Goal: Transaction & Acquisition: Obtain resource

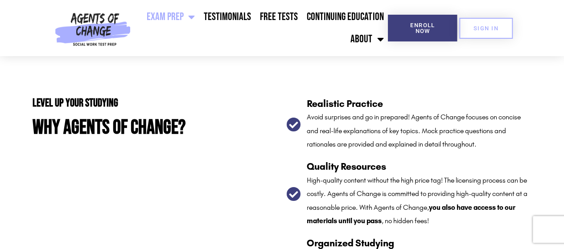
scroll to position [1491, 0]
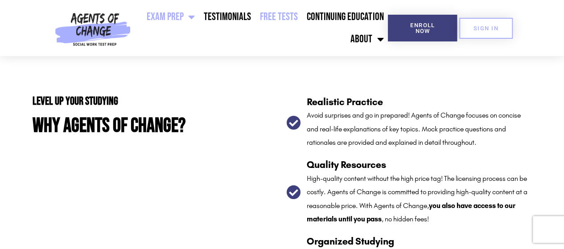
click at [280, 16] on link "Free Tests" at bounding box center [279, 17] width 47 height 22
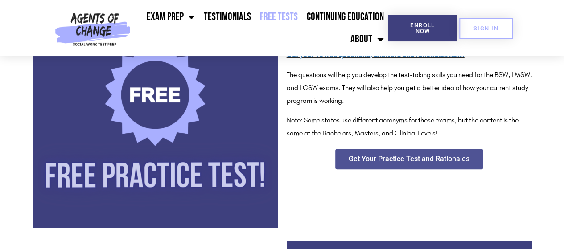
scroll to position [211, 0]
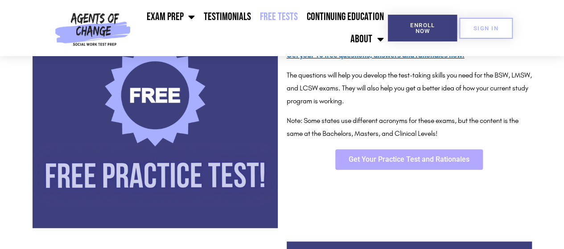
click at [394, 158] on span "Get Your Practice Test and Rationales" at bounding box center [409, 159] width 121 height 7
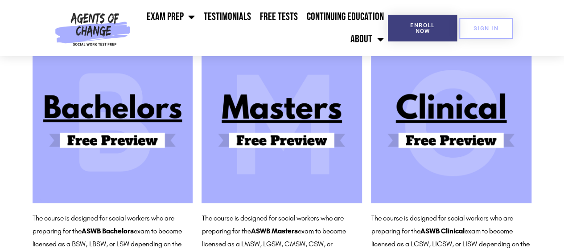
click at [294, 112] on img at bounding box center [282, 123] width 161 height 161
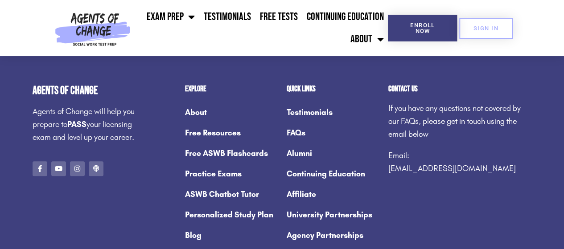
scroll to position [407, 0]
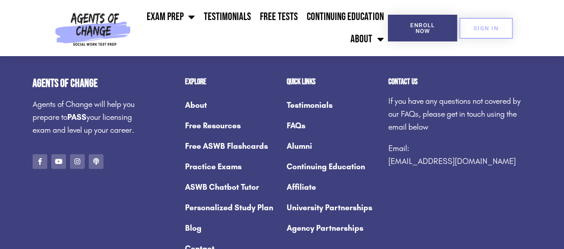
click at [22, 43] on header "Exam Prep BSW Exam Prep: ASWB Bachelors Level Exam LMSW Exam Prep: ASWB Masters…" at bounding box center [282, 28] width 564 height 56
